Goal: Book appointment/travel/reservation

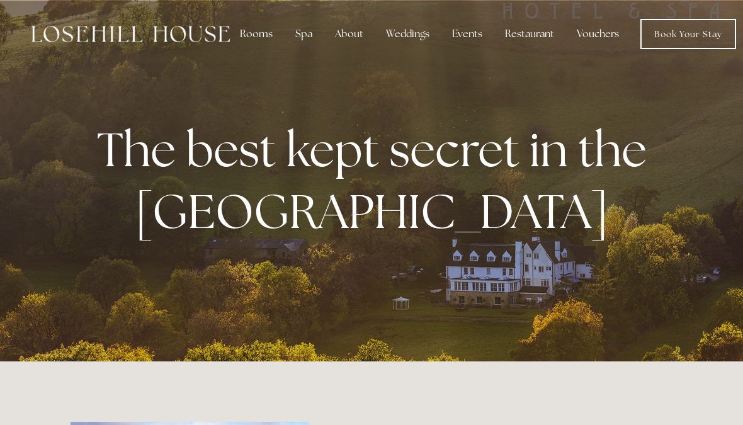
click at [530, 42] on div "Restaurant" at bounding box center [529, 33] width 69 height 25
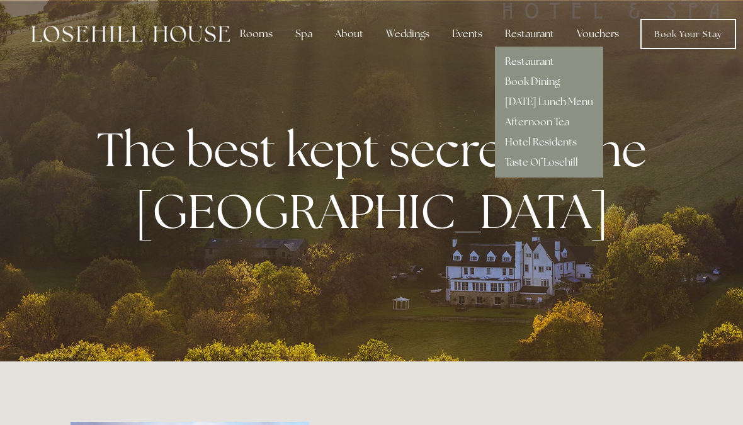
click at [550, 63] on link "Restaurant" at bounding box center [529, 61] width 49 height 13
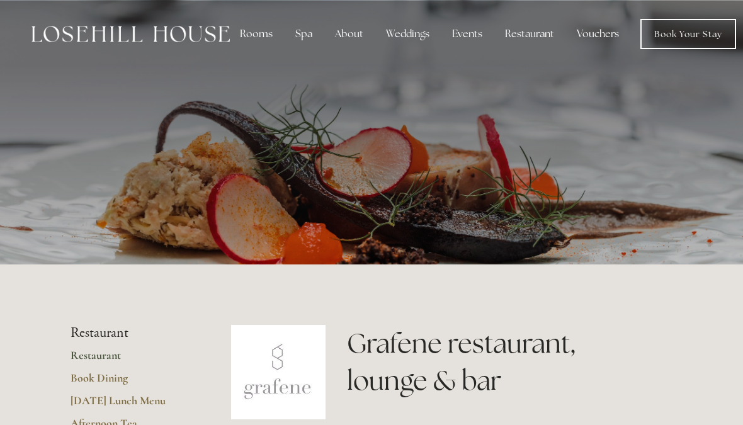
click at [535, 36] on div "Restaurant" at bounding box center [529, 33] width 69 height 25
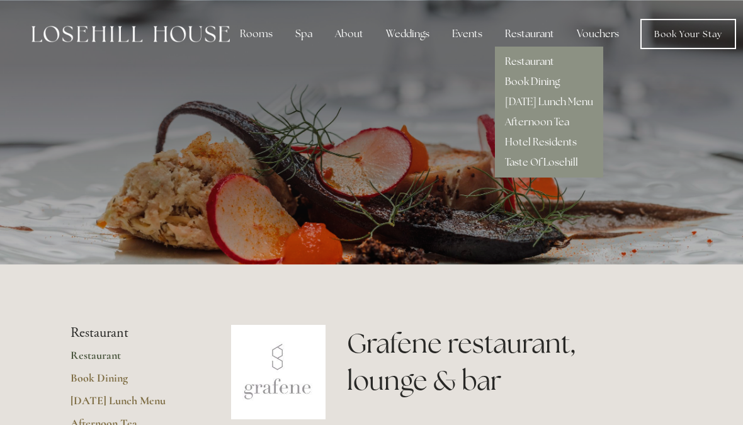
click at [550, 86] on link "Book Dining" at bounding box center [532, 81] width 55 height 13
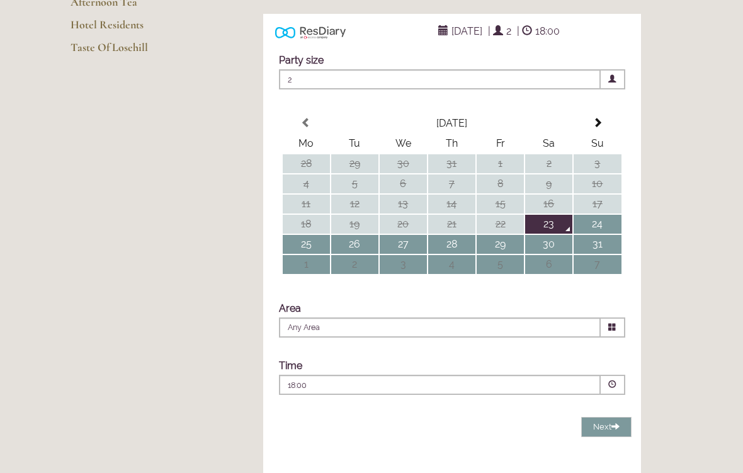
scroll to position [225, 0]
click at [464, 40] on span "23 August 2025" at bounding box center [467, 31] width 37 height 18
click at [449, 40] on span "23 August 2025" at bounding box center [467, 31] width 37 height 18
click at [590, 157] on table "August 2025 Mo Tu We Th Fr Sa Su 28 29 30 31 1 2 3 4 5 6 7 8 9 10 11 12 13 14 1…" at bounding box center [452, 194] width 341 height 163
click at [599, 128] on span at bounding box center [598, 123] width 10 height 10
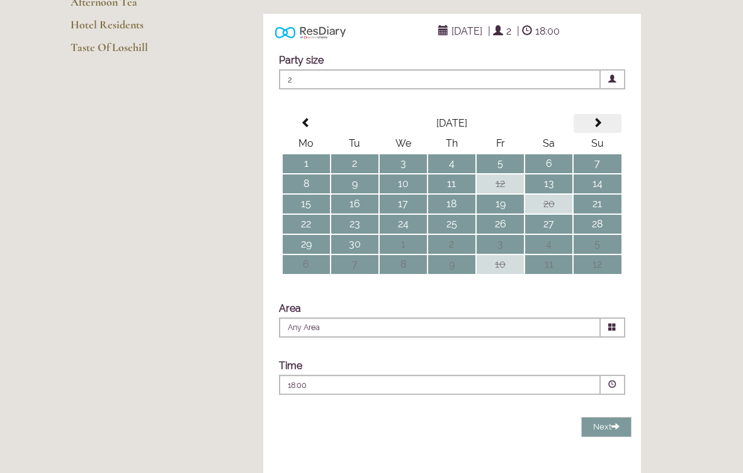
click at [599, 128] on span at bounding box center [598, 123] width 10 height 10
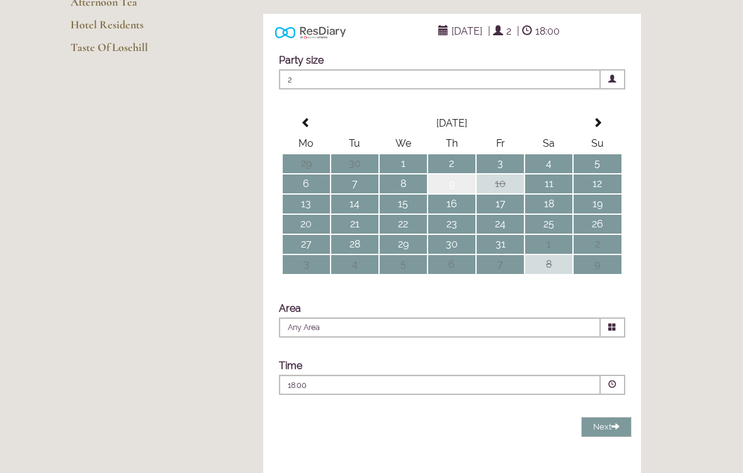
click at [455, 193] on td "9" at bounding box center [451, 184] width 47 height 19
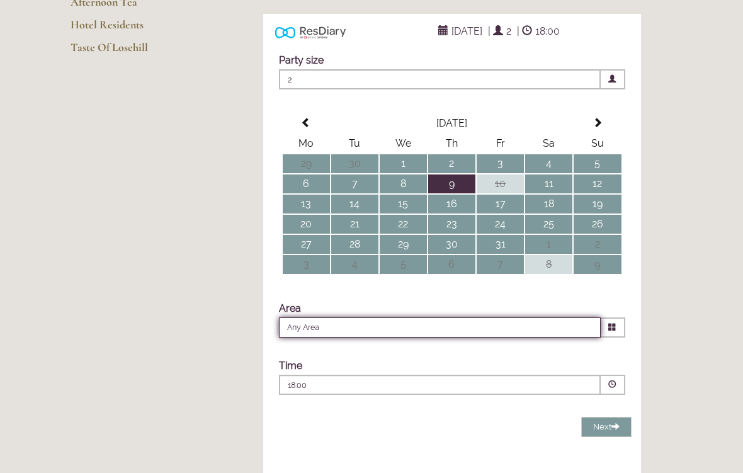
click at [552, 338] on input "Any Area" at bounding box center [440, 328] width 322 height 20
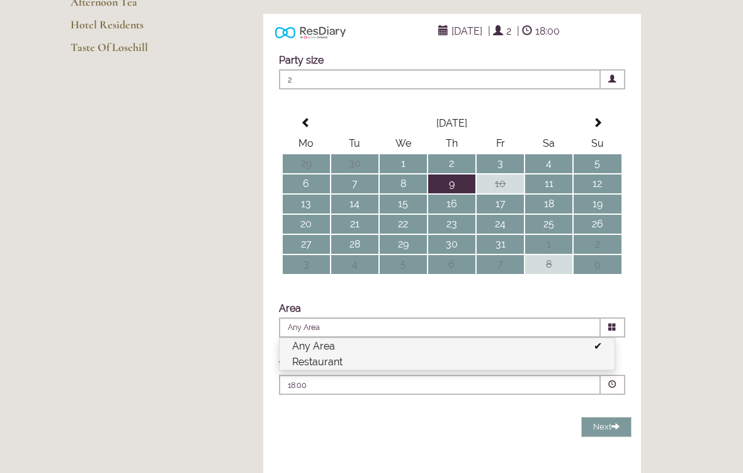
click at [531, 370] on li "Restaurant" at bounding box center [447, 362] width 335 height 16
type input "Restaurant"
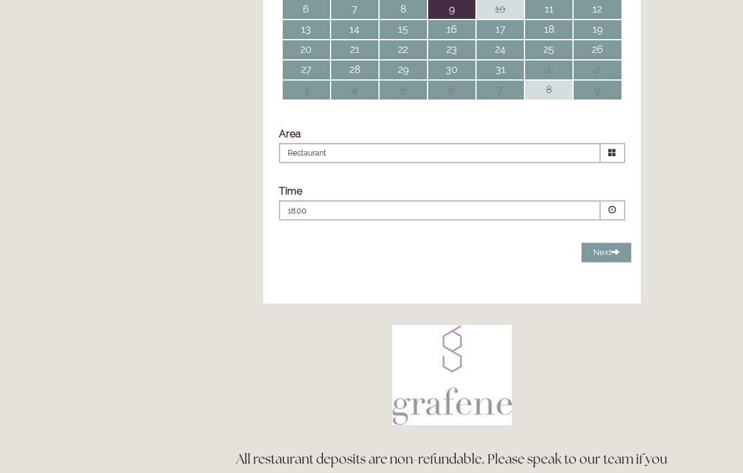
scroll to position [399, 0]
click at [611, 220] on span at bounding box center [613, 210] width 25 height 20
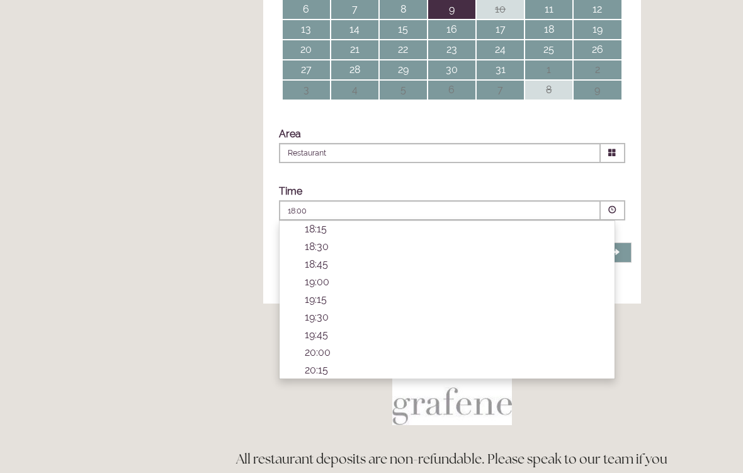
scroll to position [437, 0]
click at [341, 287] on p "19:00" at bounding box center [453, 281] width 297 height 12
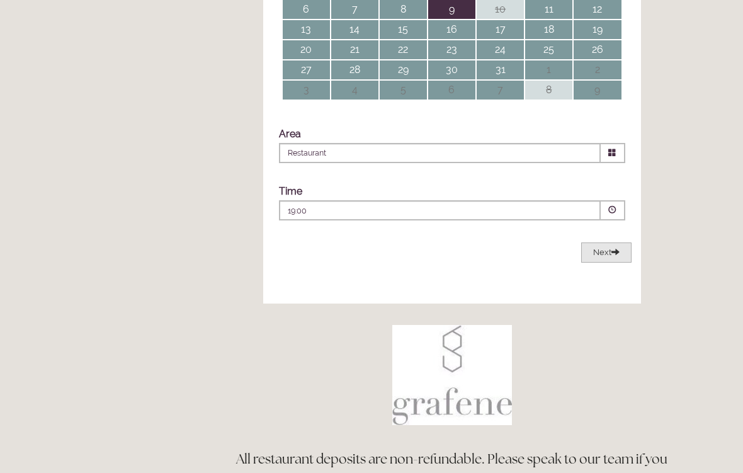
click at [610, 263] on button "Next Loading..." at bounding box center [606, 253] width 50 height 21
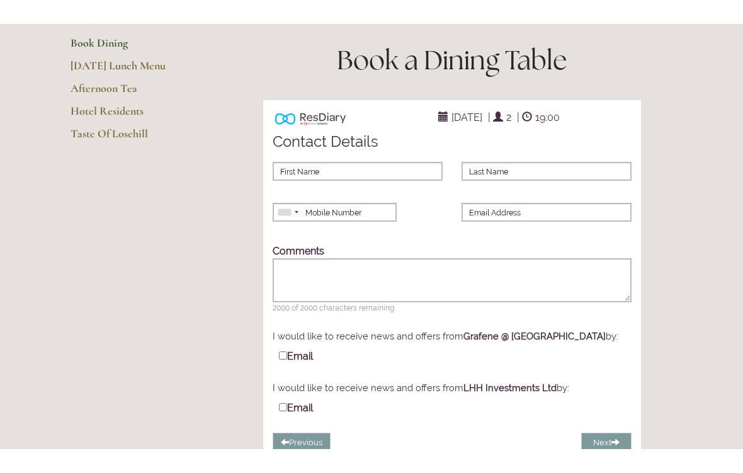
scroll to position [162, 0]
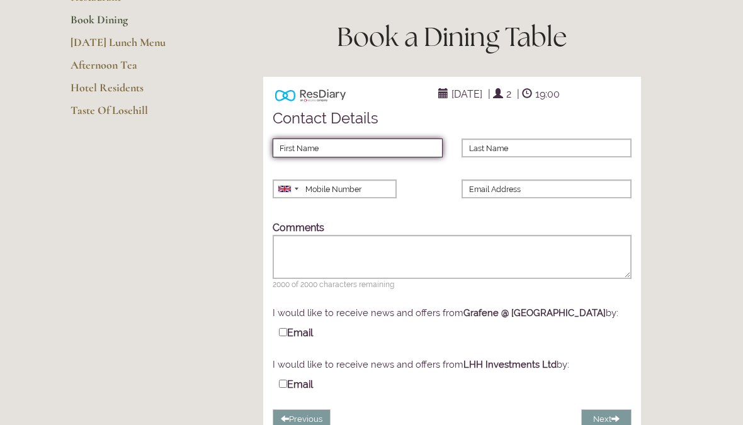
click at [363, 157] on input "First Name" at bounding box center [358, 148] width 170 height 19
type input "Andrea"
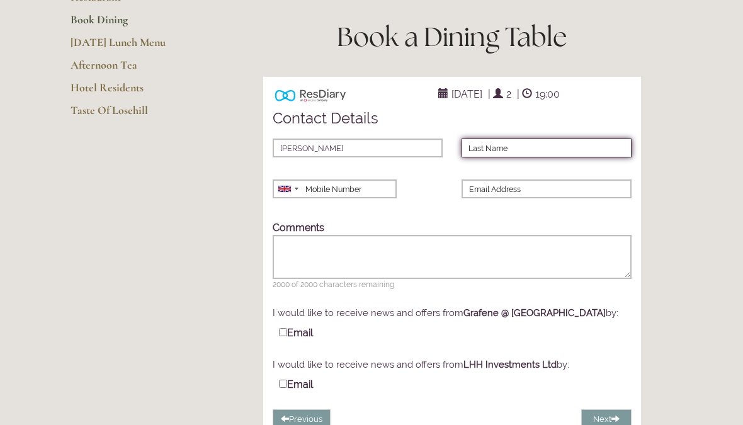
click at [553, 157] on input "Last Name" at bounding box center [547, 148] width 170 height 19
type input "Garidis"
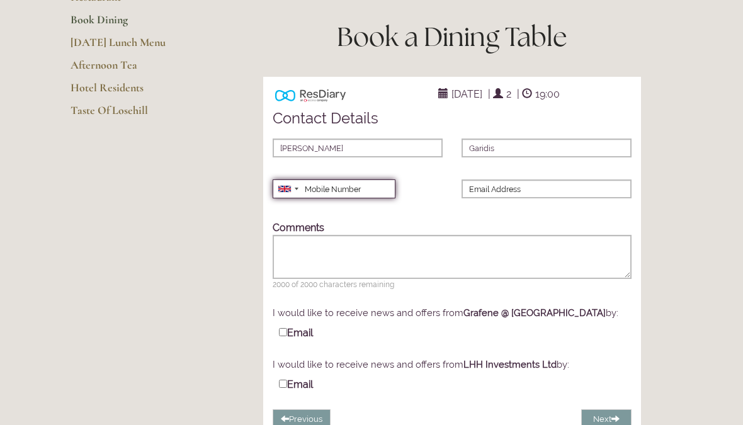
click at [373, 198] on input "Mobile Number" at bounding box center [334, 189] width 123 height 19
type input "07775601490"
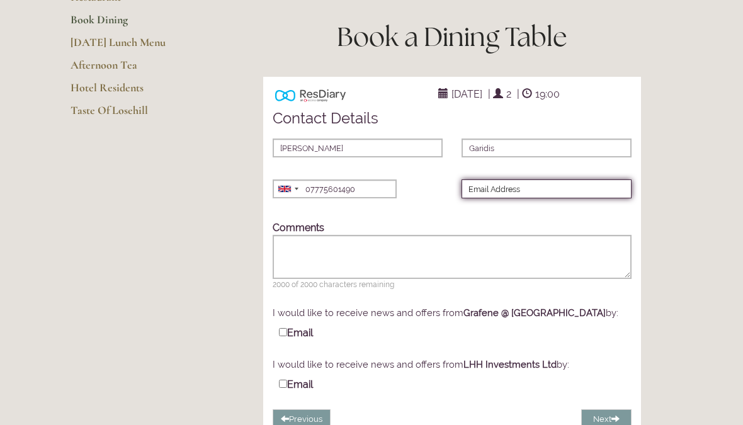
click at [556, 198] on input "Email Address" at bounding box center [547, 189] width 170 height 19
type input "andrea.garidis@gmail.com"
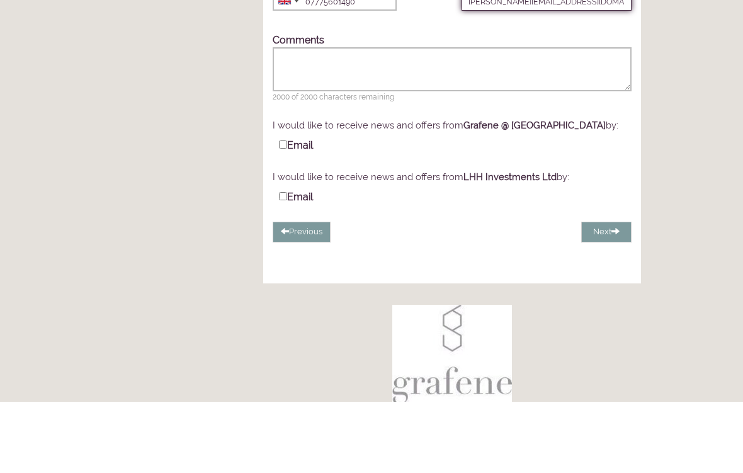
scroll to position [282, 0]
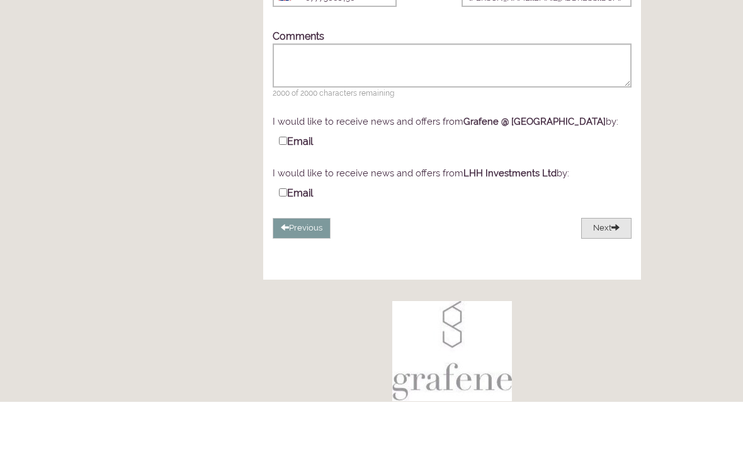
click at [606, 289] on button "Next" at bounding box center [606, 299] width 50 height 21
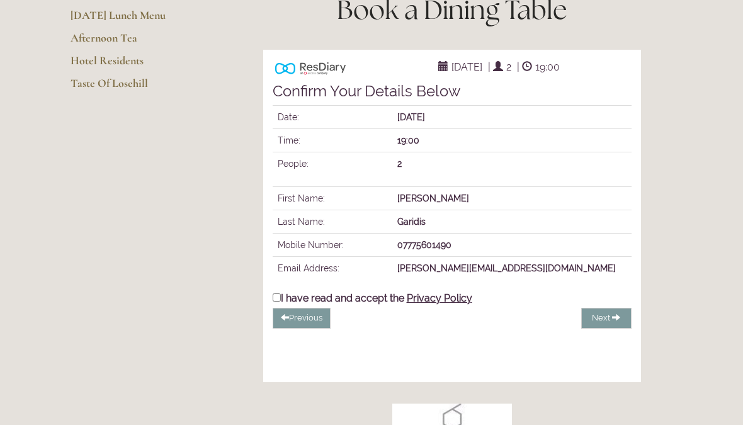
scroll to position [188, 0]
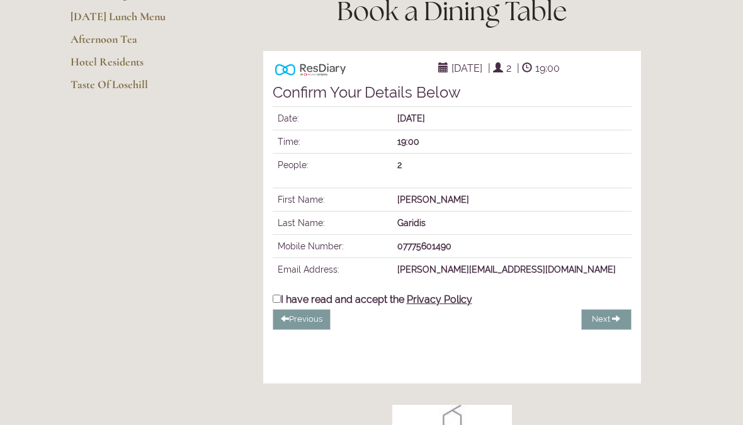
click at [278, 303] on input "I have read and accept the Privacy Policy" at bounding box center [277, 299] width 8 height 8
checkbox input "true"
click at [587, 324] on span "Complete Booking" at bounding box center [577, 318] width 72 height 9
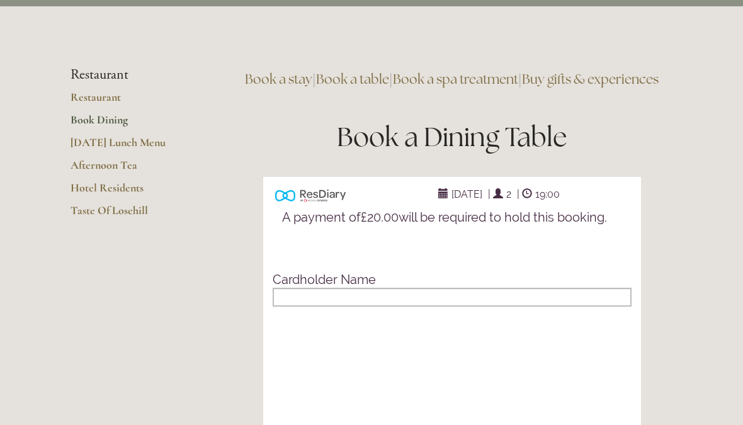
scroll to position [0, 0]
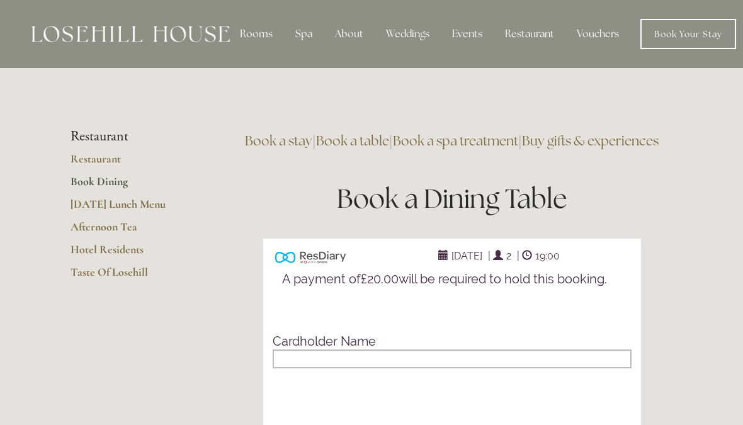
click at [306, 42] on div "Spa" at bounding box center [303, 33] width 37 height 25
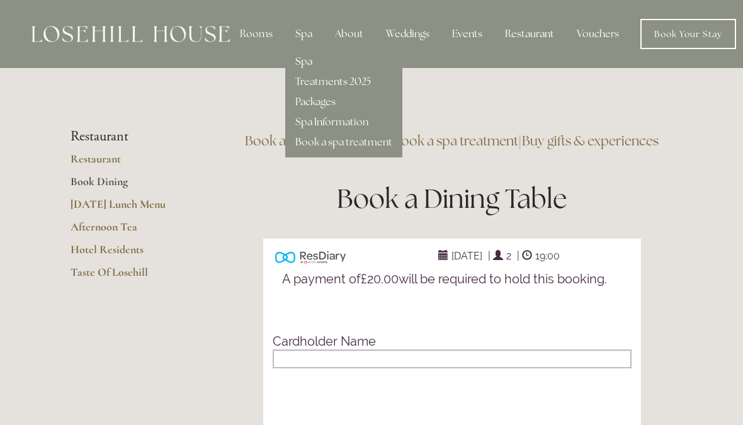
click at [301, 64] on link "Spa" at bounding box center [303, 61] width 17 height 13
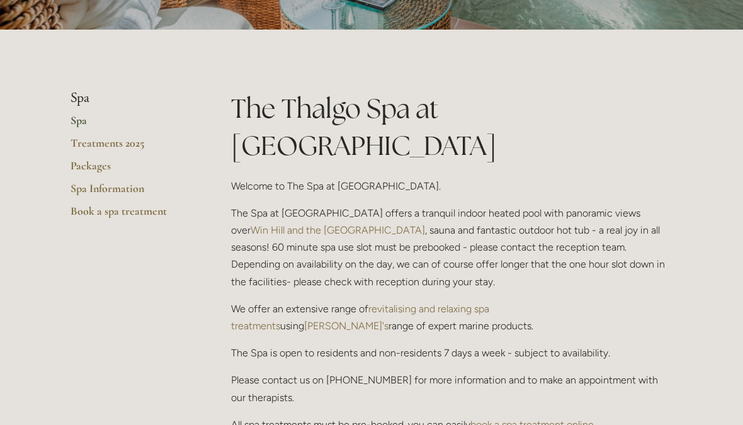
scroll to position [234, 0]
click at [89, 173] on link "Packages" at bounding box center [131, 170] width 120 height 23
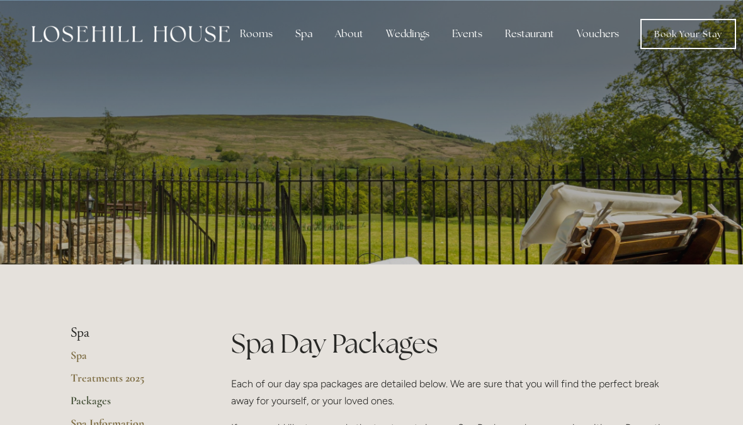
click at [528, 41] on div "Restaurant" at bounding box center [529, 33] width 69 height 25
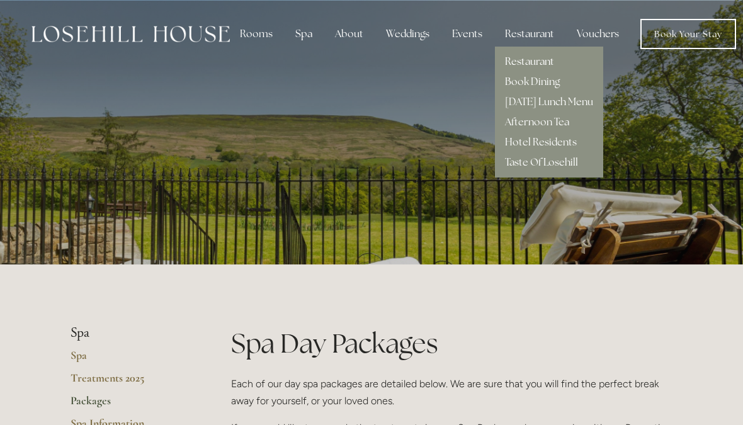
click at [540, 61] on link "Restaurant" at bounding box center [529, 61] width 49 height 13
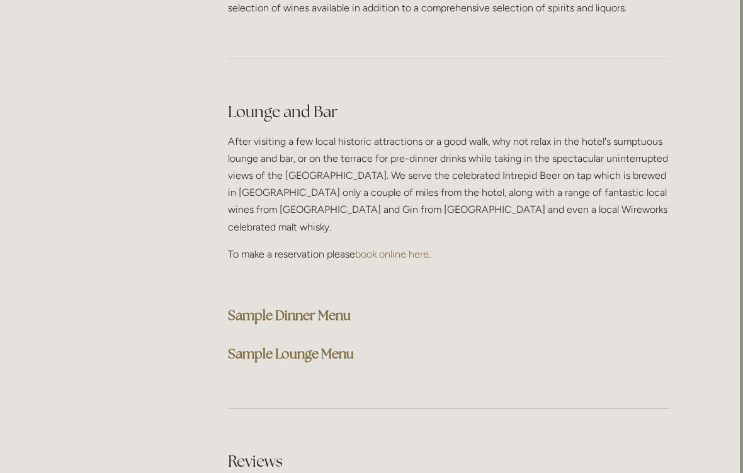
scroll to position [3120, 3]
click at [321, 306] on strong "Sample Dinner Menu" at bounding box center [289, 314] width 123 height 17
